Goal: Understand process/instructions: Learn how to perform a task or action

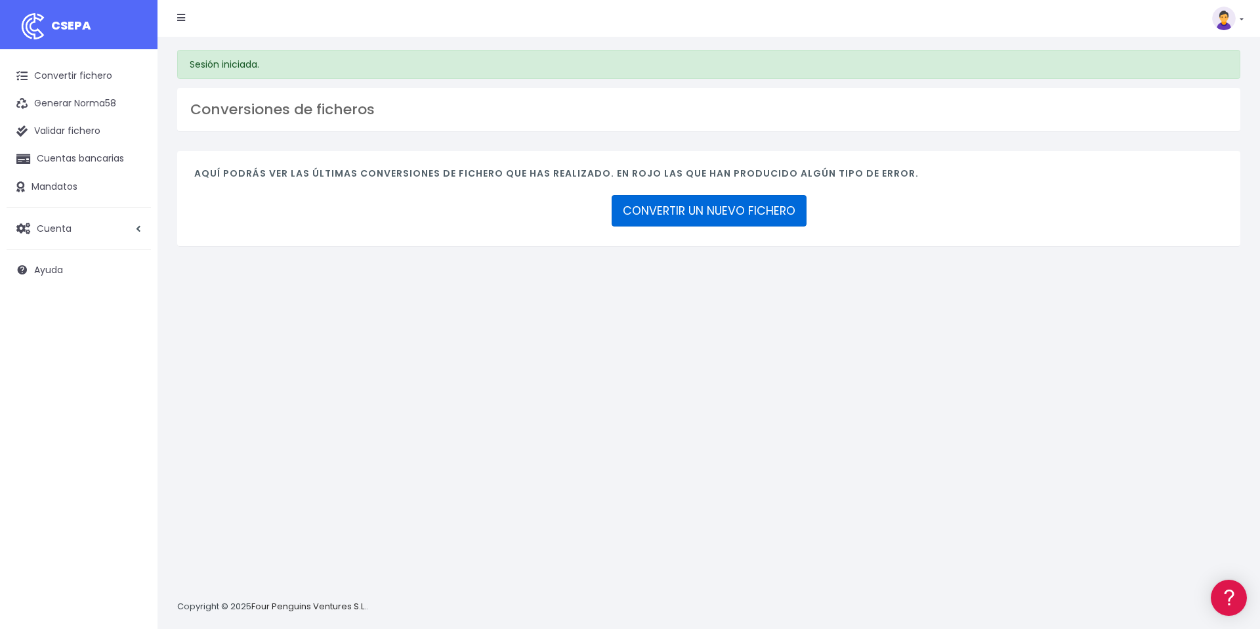
click at [652, 212] on link "CONVERTIR UN NUEVO FICHERO" at bounding box center [709, 210] width 195 height 31
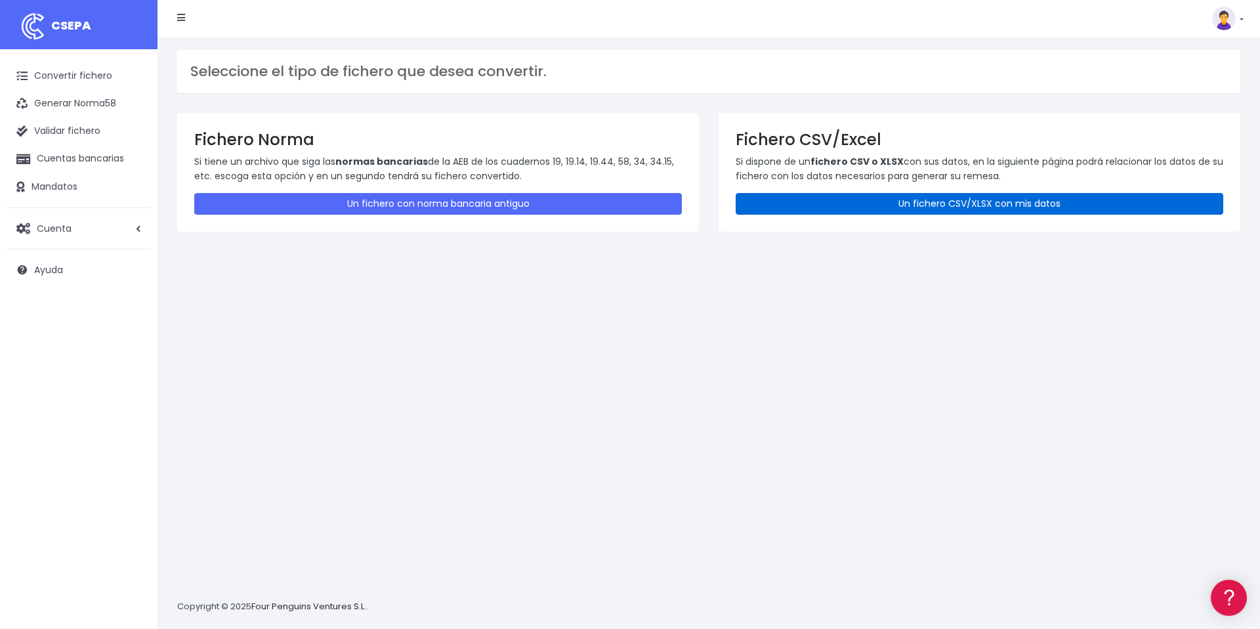
click at [940, 203] on link "Un fichero CSV/XLSX con mis datos" at bounding box center [980, 204] width 488 height 22
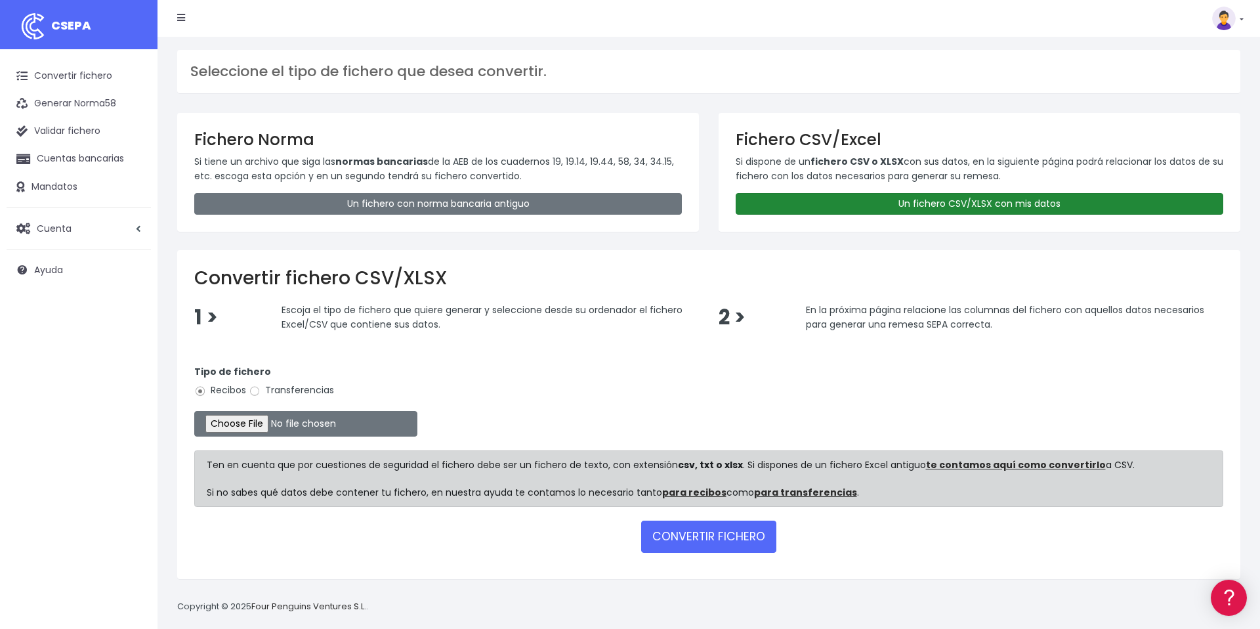
scroll to position [12, 0]
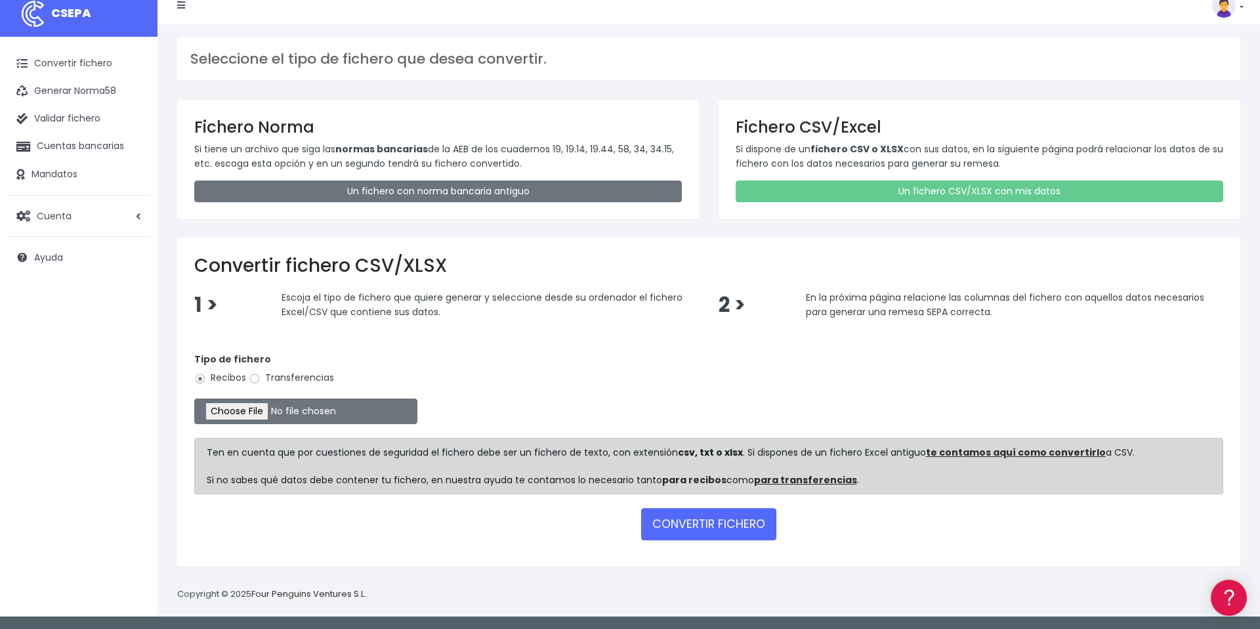
click at [690, 483] on link "para recibos" at bounding box center [694, 479] width 64 height 13
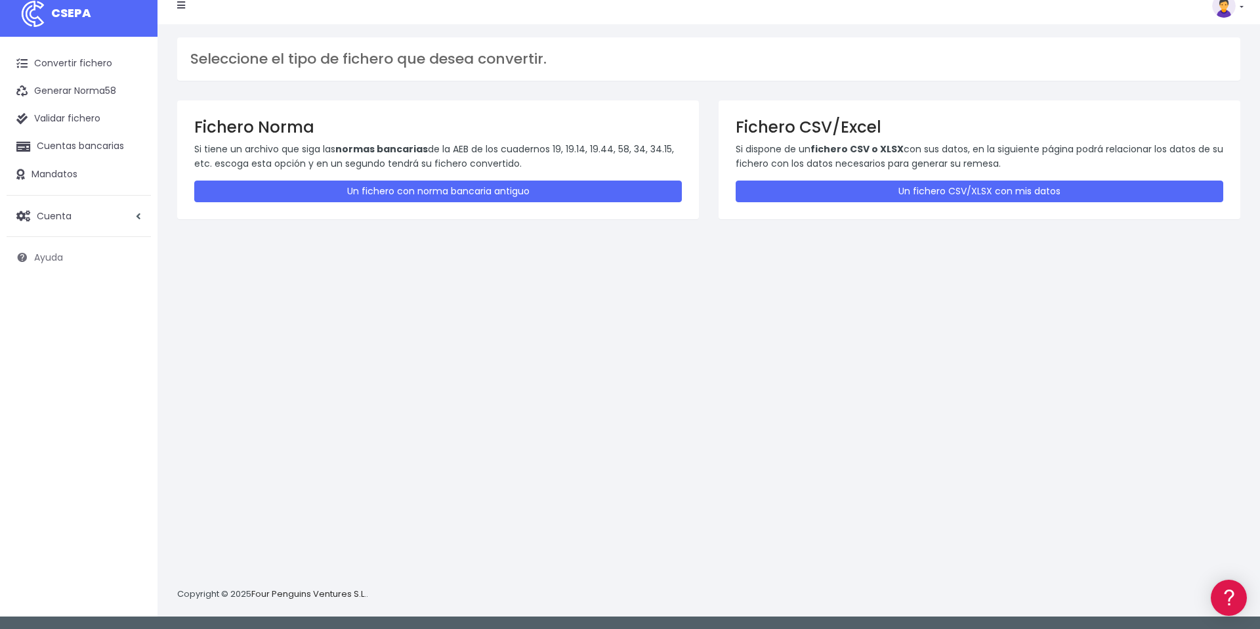
click at [51, 260] on span "Ayuda" at bounding box center [48, 257] width 29 height 13
